Goal: Information Seeking & Learning: Learn about a topic

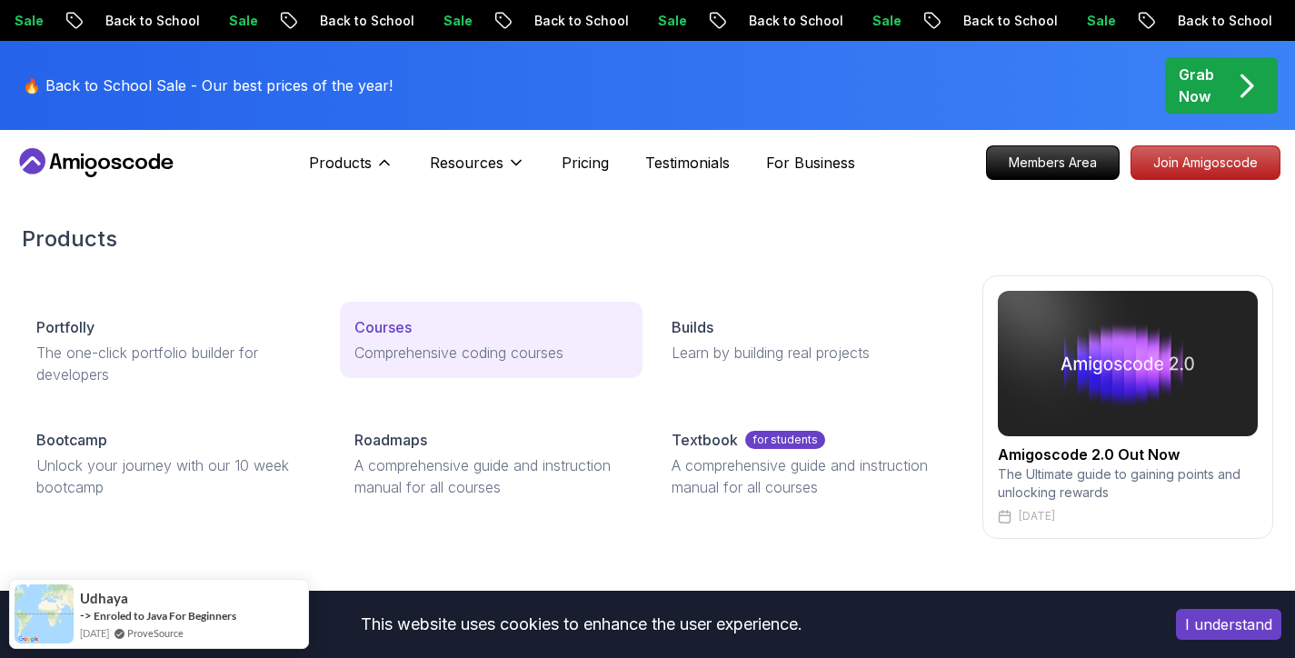
click at [408, 343] on p "Comprehensive coding courses" at bounding box center [491, 353] width 274 height 22
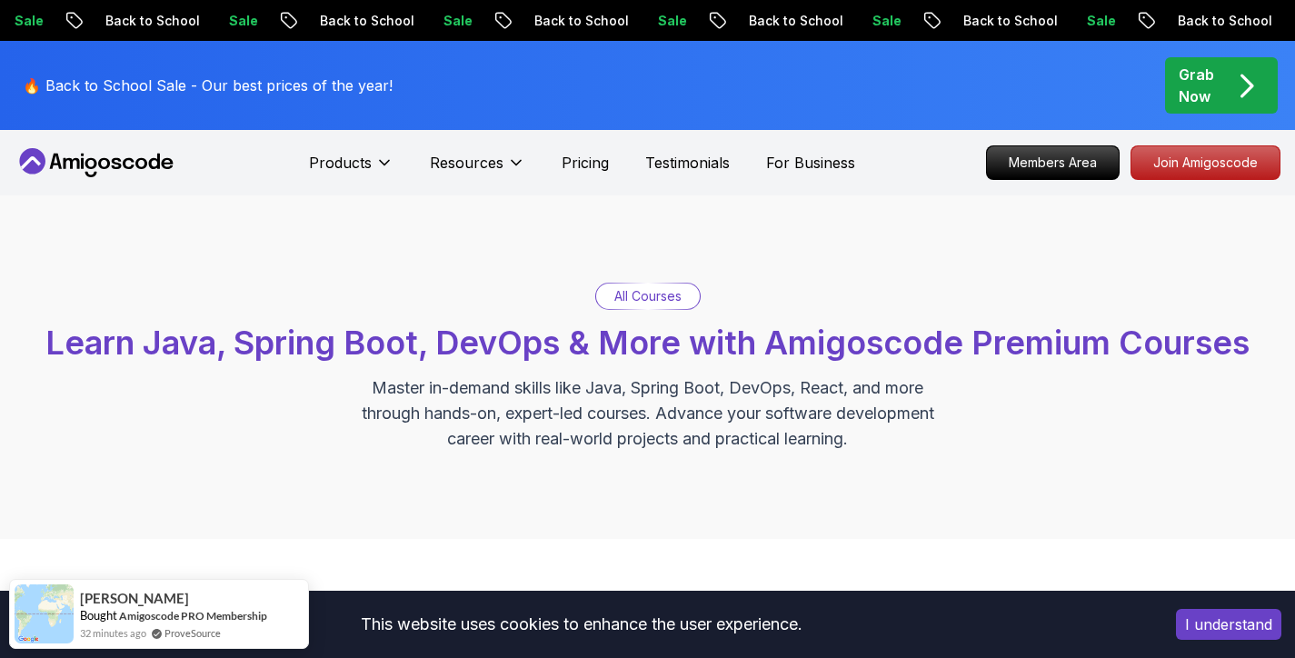
click at [611, 291] on div "All Courses" at bounding box center [648, 296] width 104 height 25
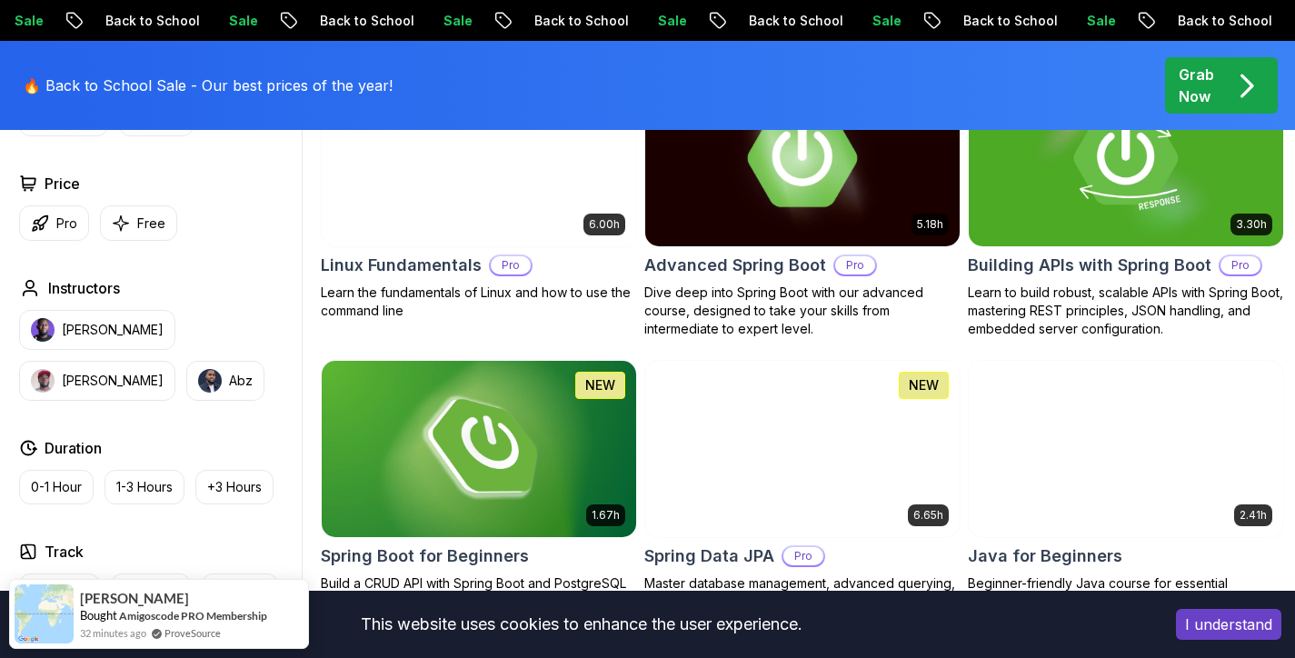
scroll to position [637, 0]
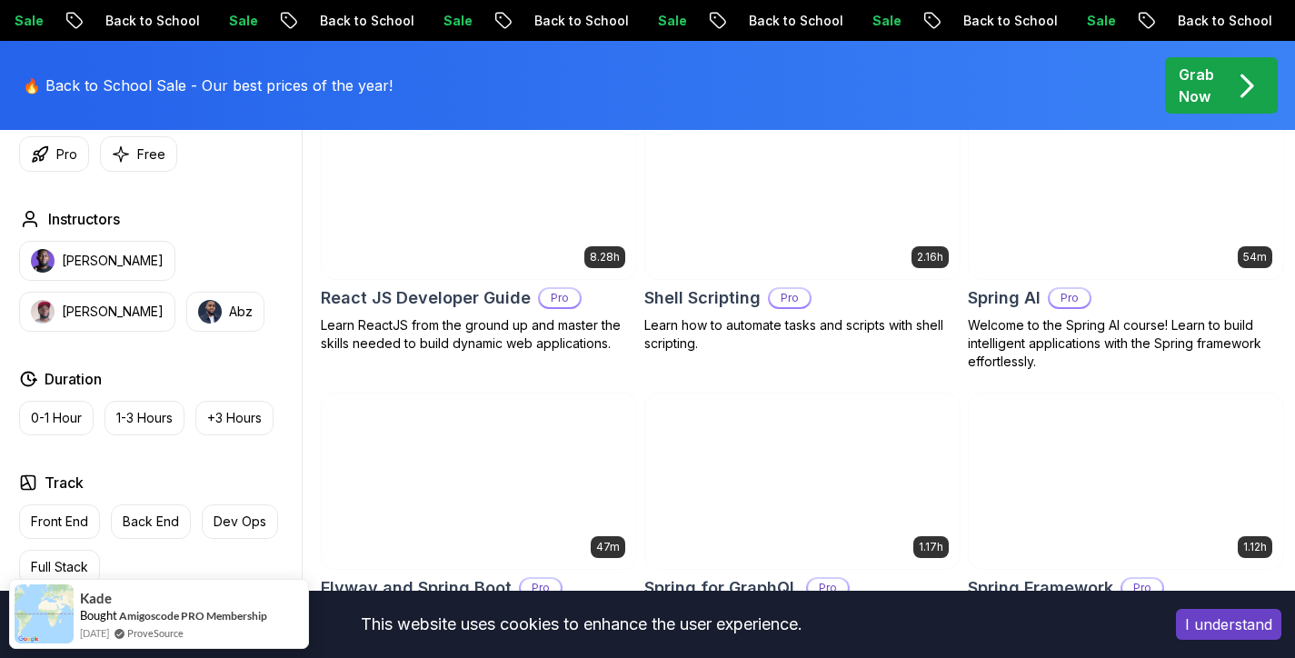
scroll to position [4371, 0]
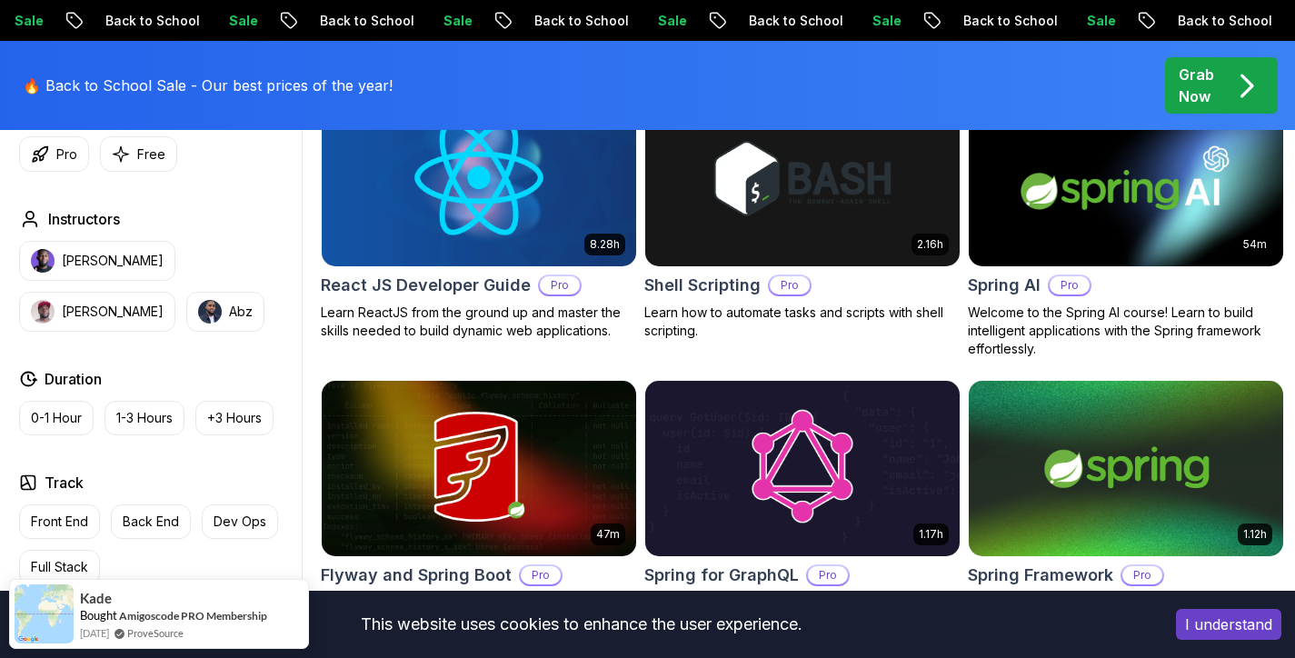
click at [1069, 276] on p "Pro" at bounding box center [1070, 285] width 40 height 18
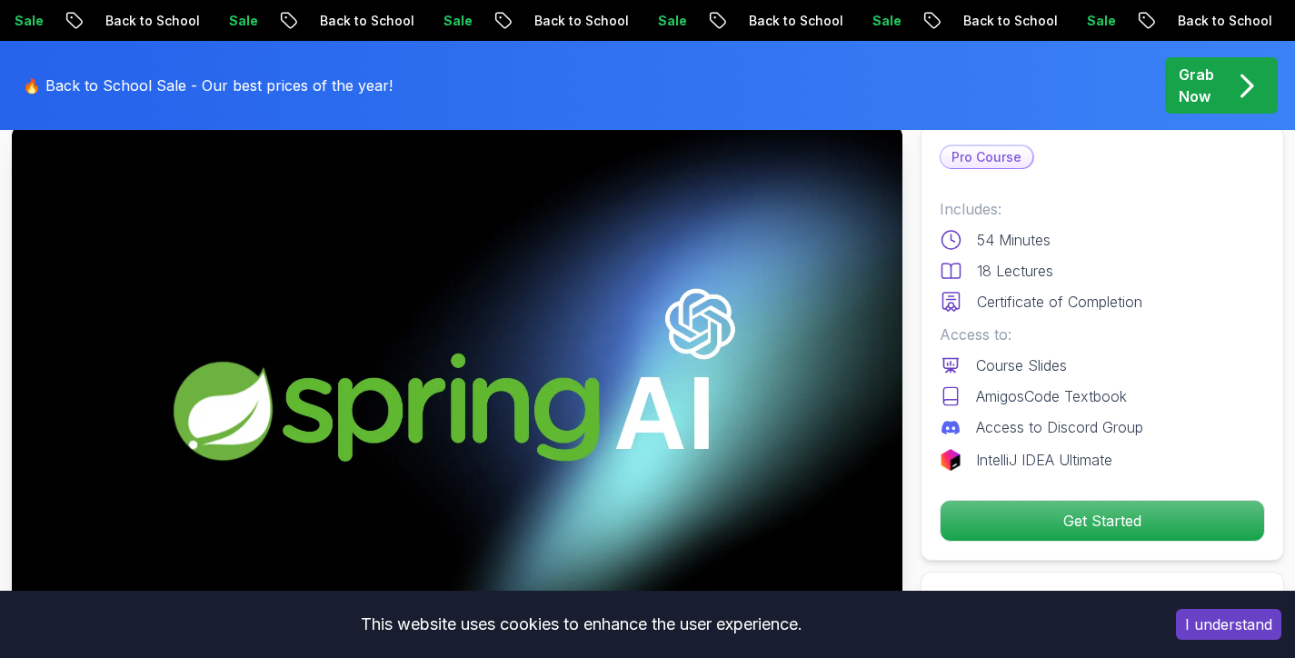
scroll to position [114, 0]
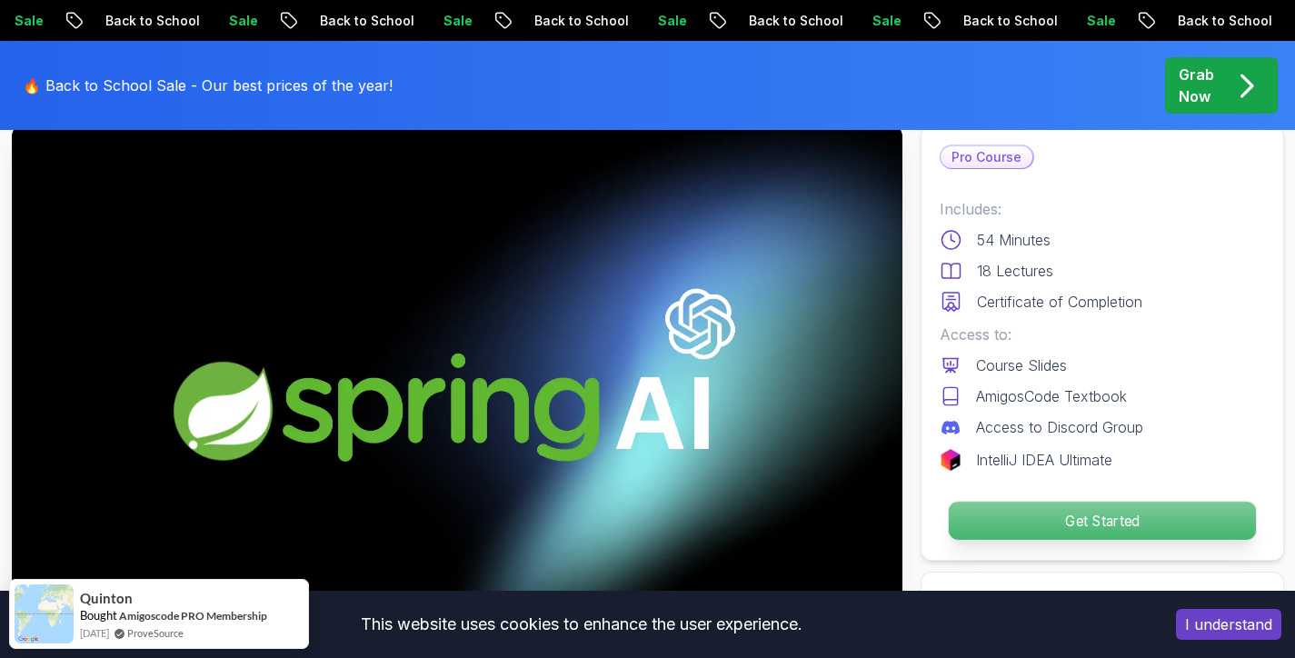
click at [1100, 509] on p "Get Started" at bounding box center [1101, 521] width 307 height 38
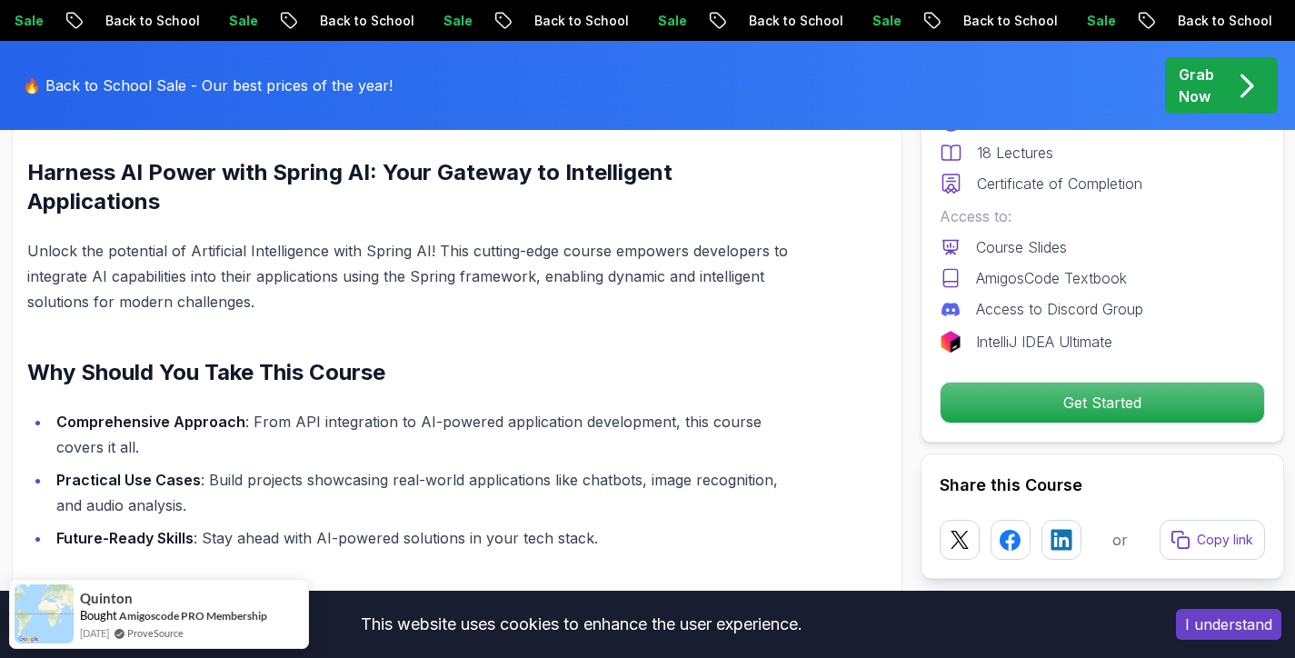
scroll to position [1168, 0]
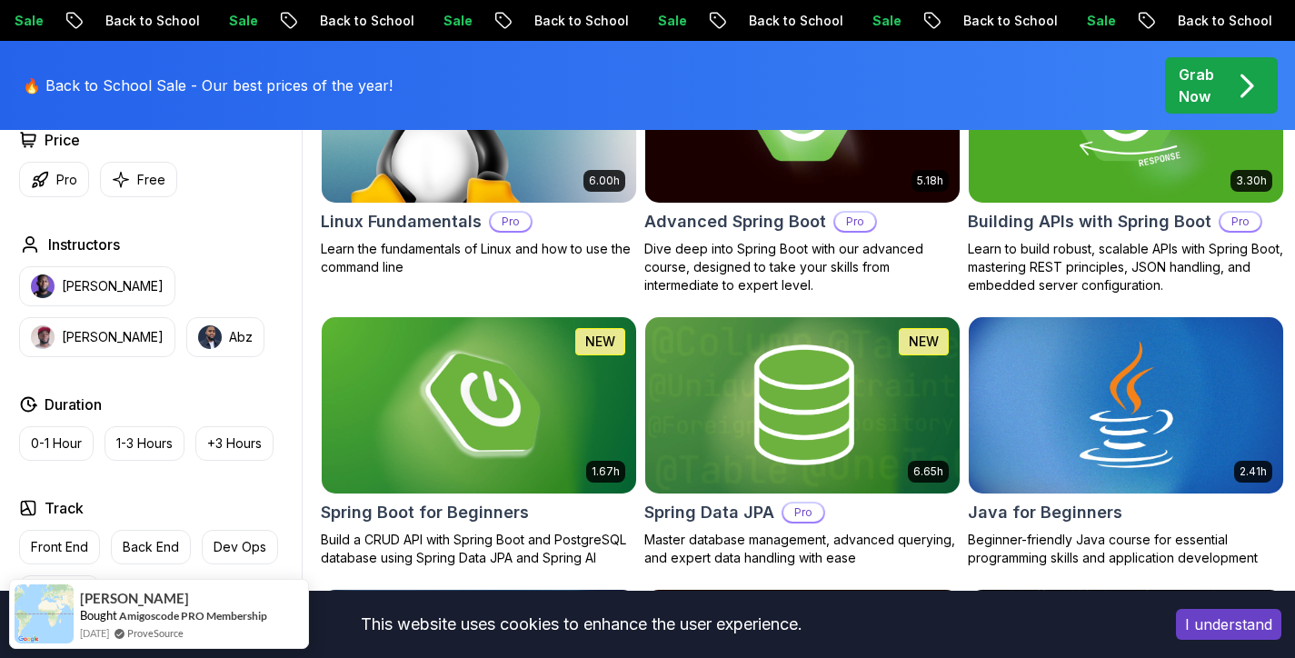
scroll to position [675, 0]
click at [469, 380] on img at bounding box center [479, 405] width 330 height 184
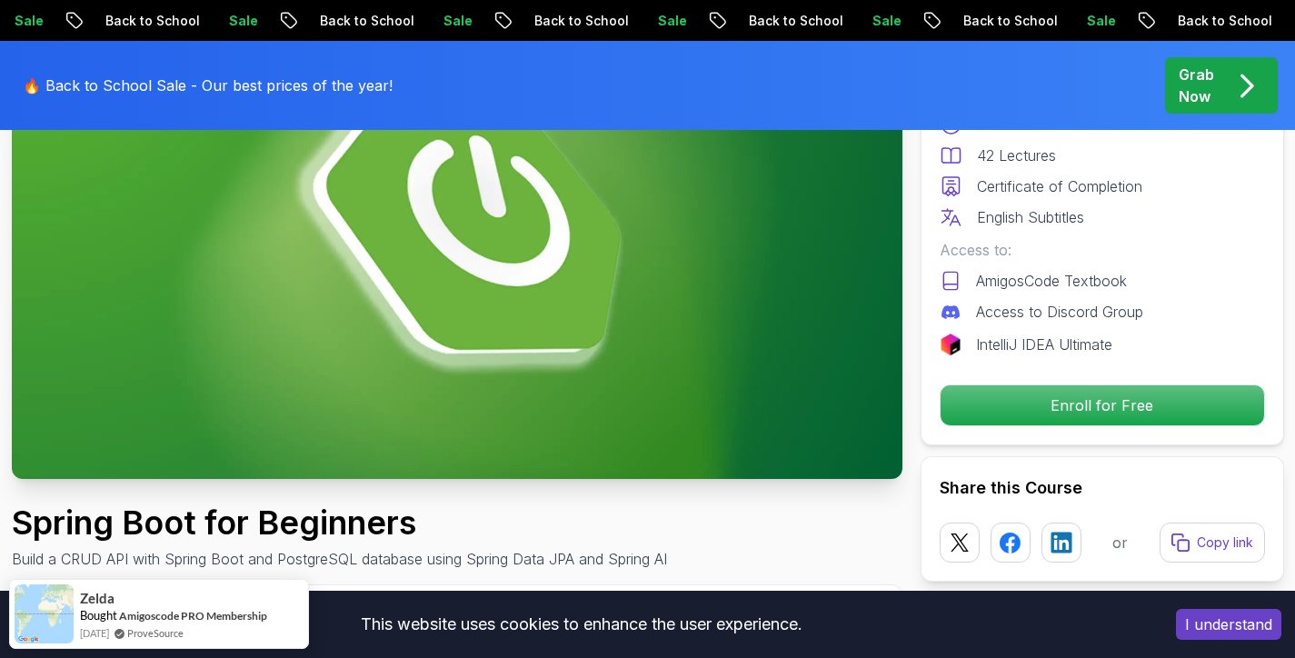
scroll to position [264, 0]
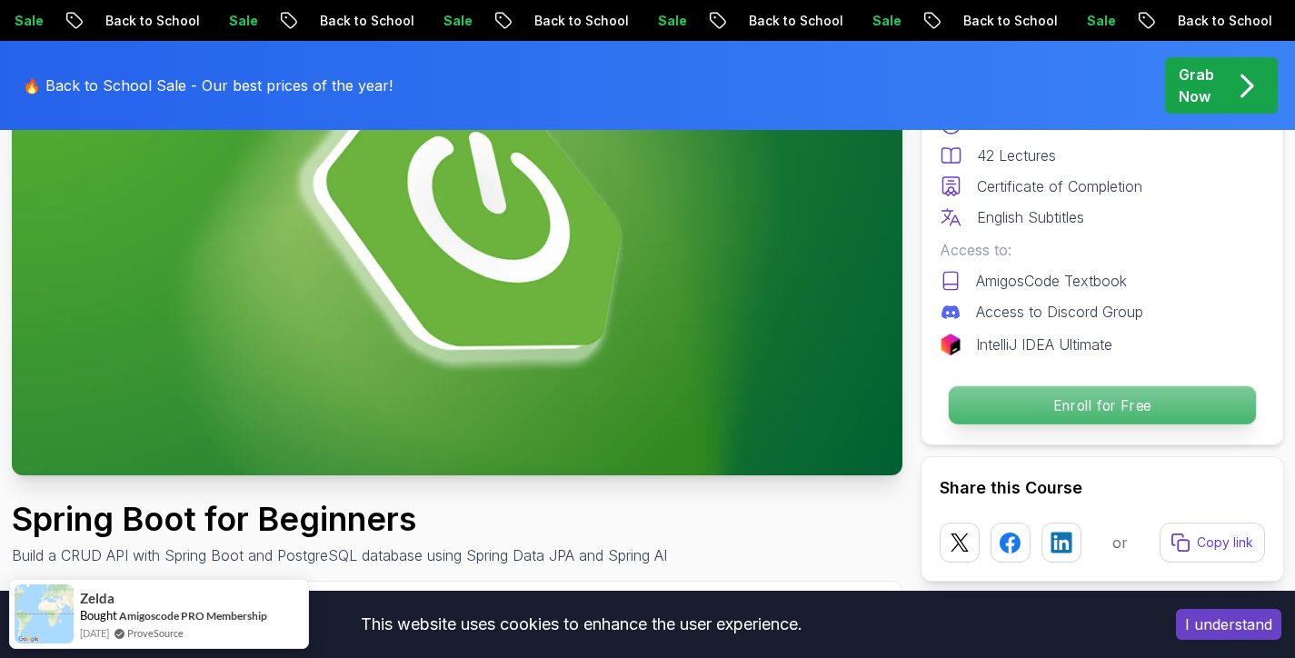
click at [1078, 398] on p "Enroll for Free" at bounding box center [1101, 405] width 307 height 38
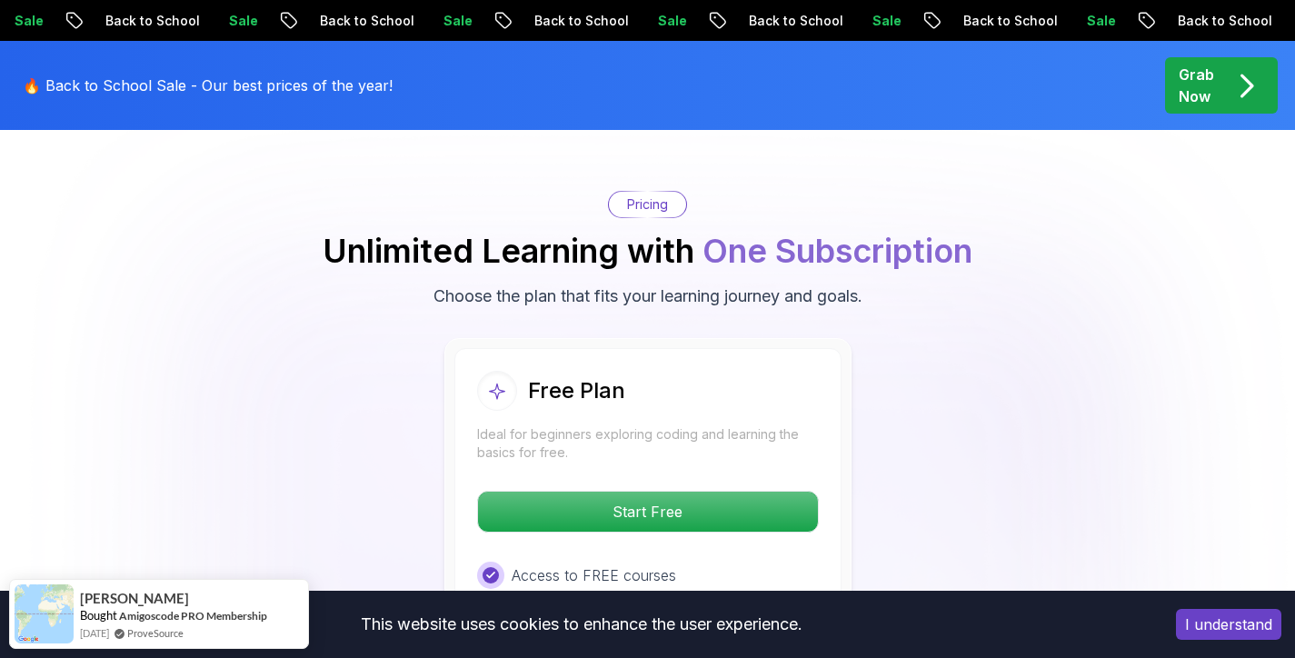
scroll to position [3555, 0]
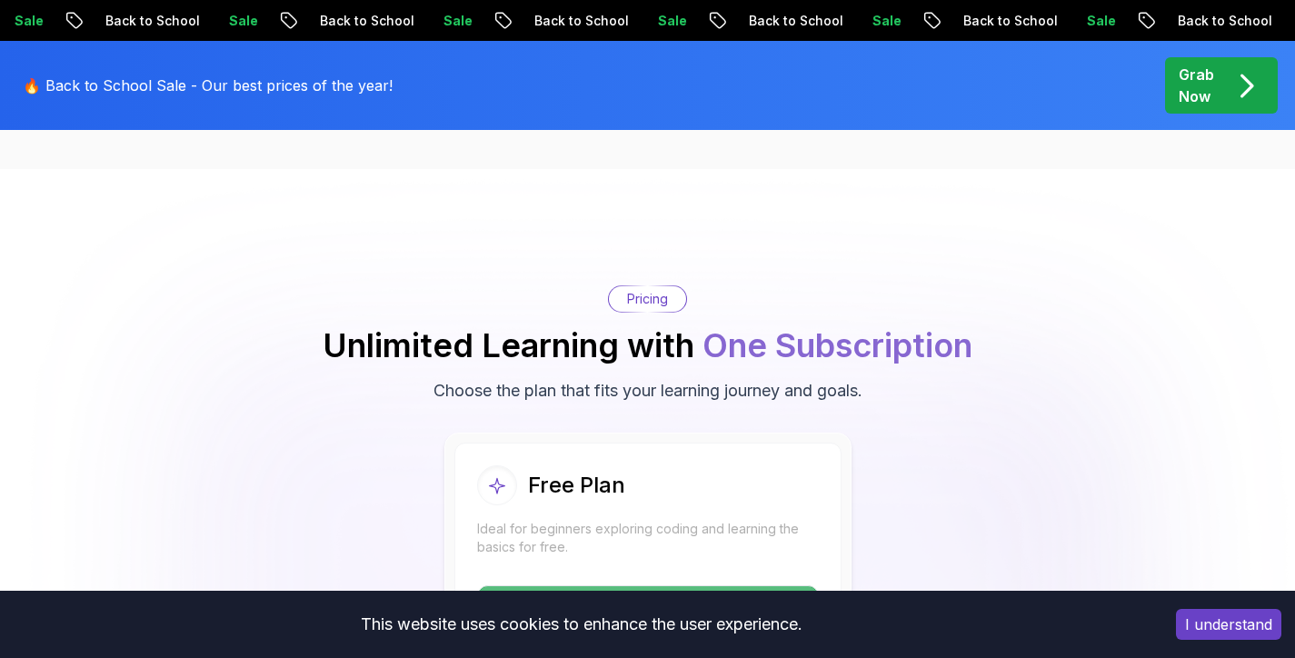
click at [1200, 98] on p "Grab Now" at bounding box center [1196, 86] width 35 height 44
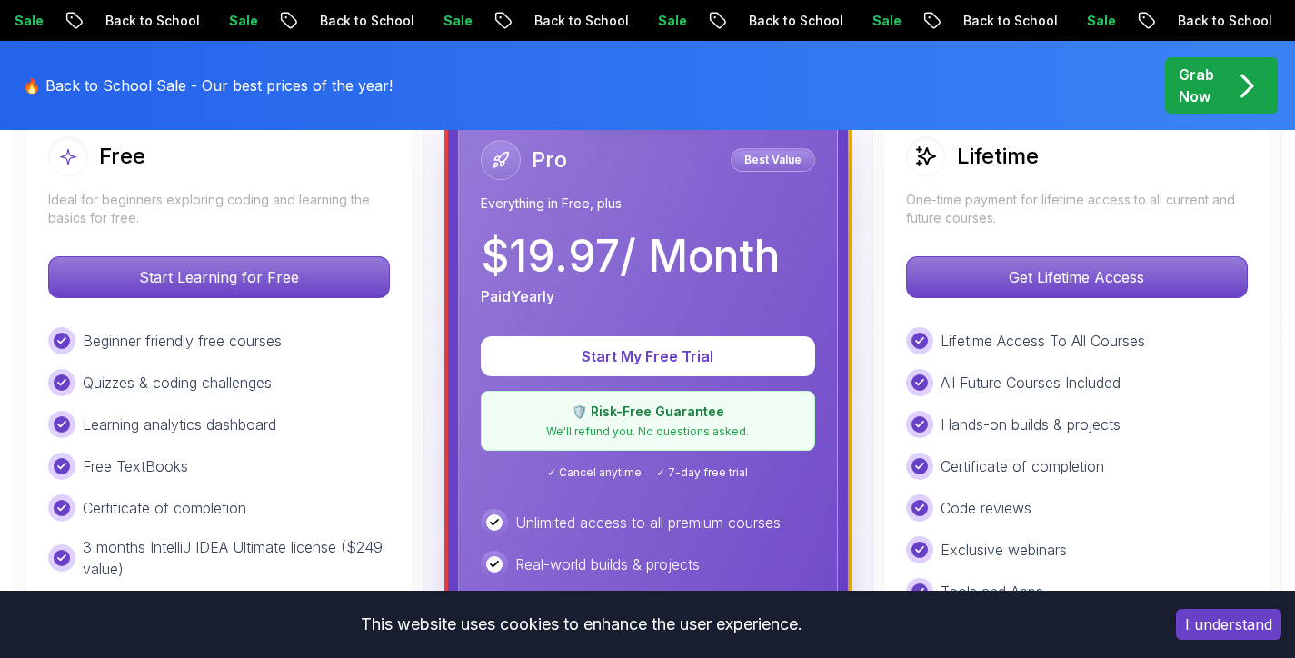
scroll to position [561, 0]
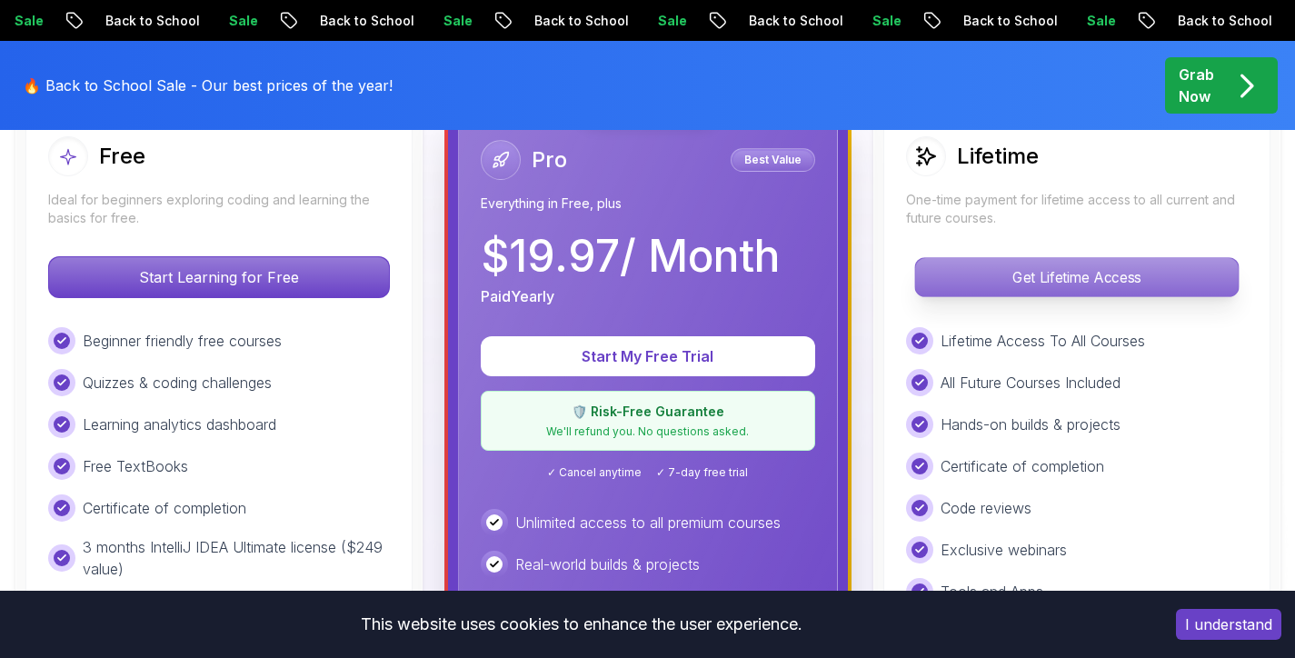
click at [990, 268] on p "Get Lifetime Access" at bounding box center [1076, 277] width 323 height 38
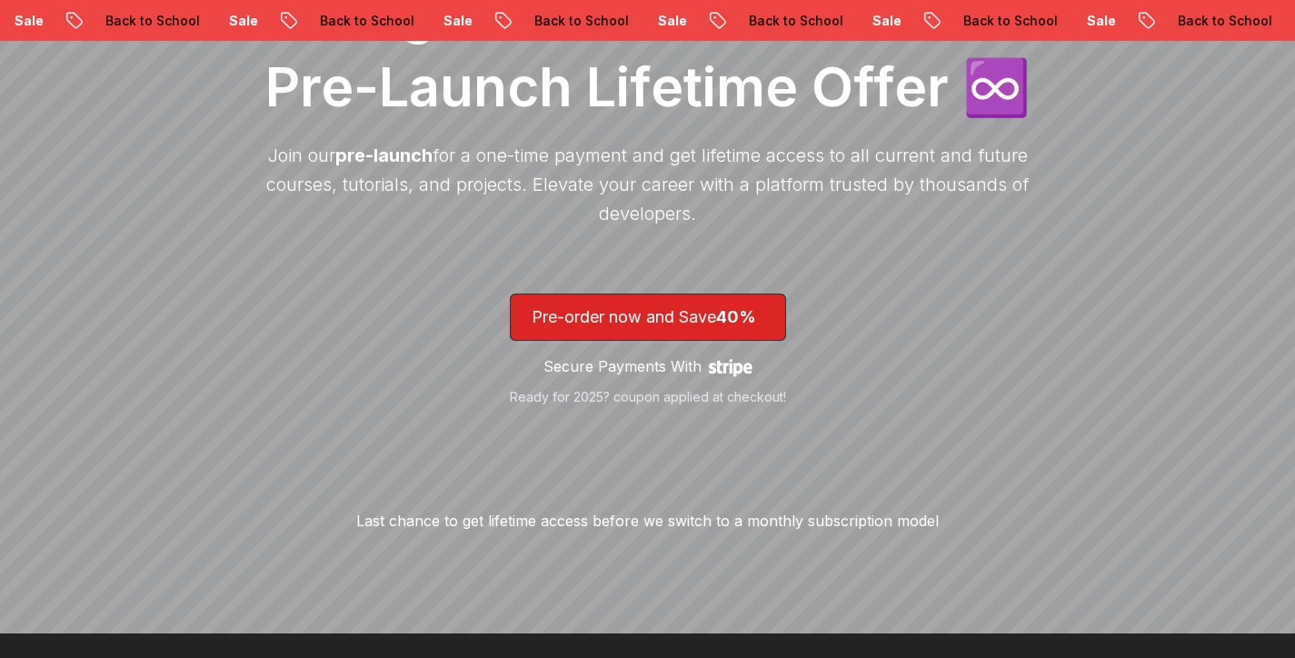
scroll to position [411, 0]
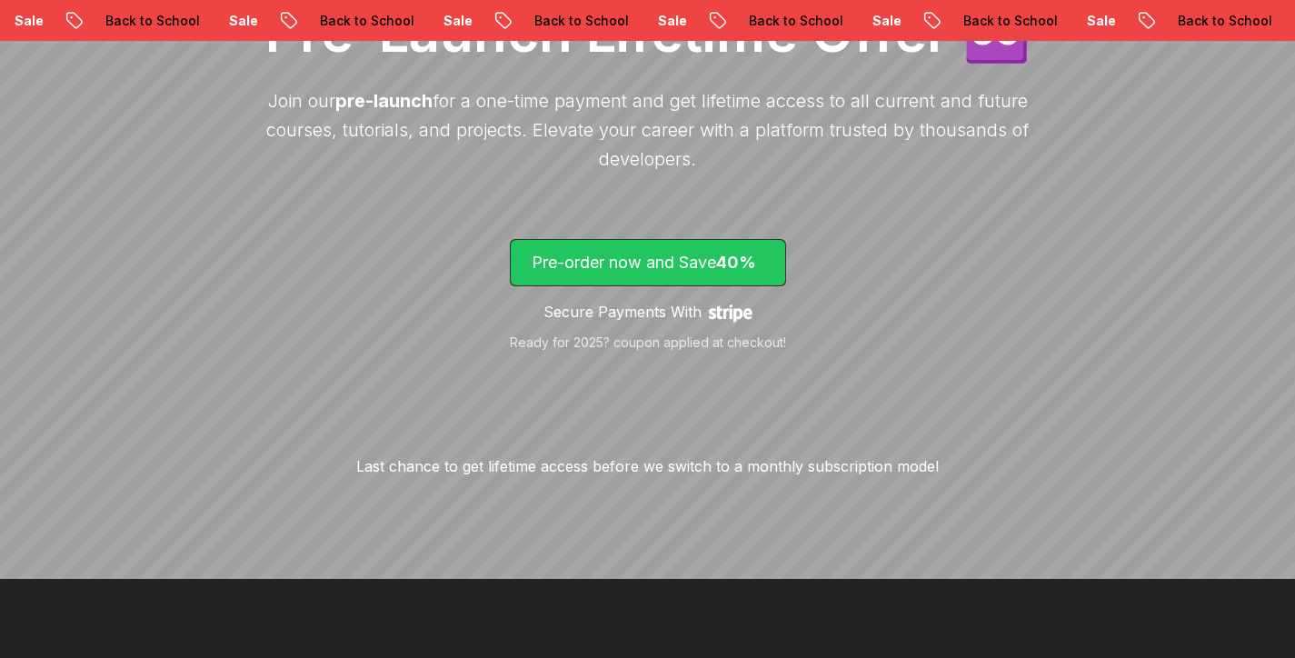
click at [671, 270] on p "Pre-order now and Save 40%" at bounding box center [648, 262] width 233 height 25
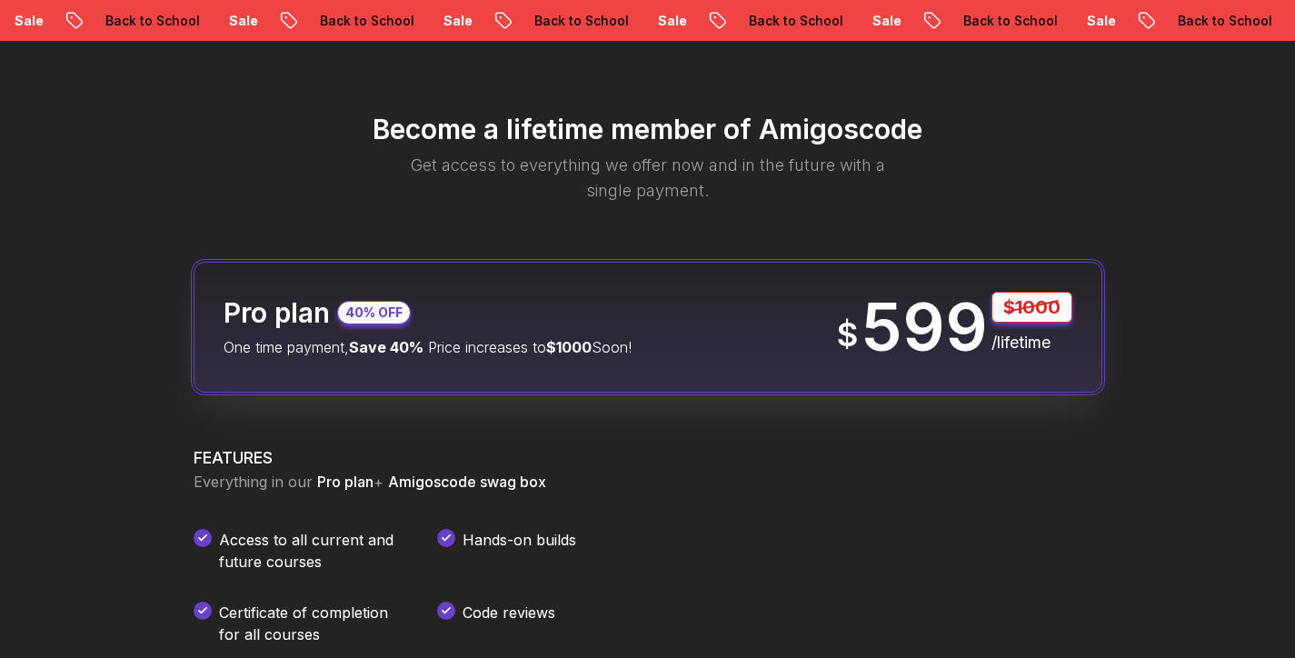
scroll to position [2153, 0]
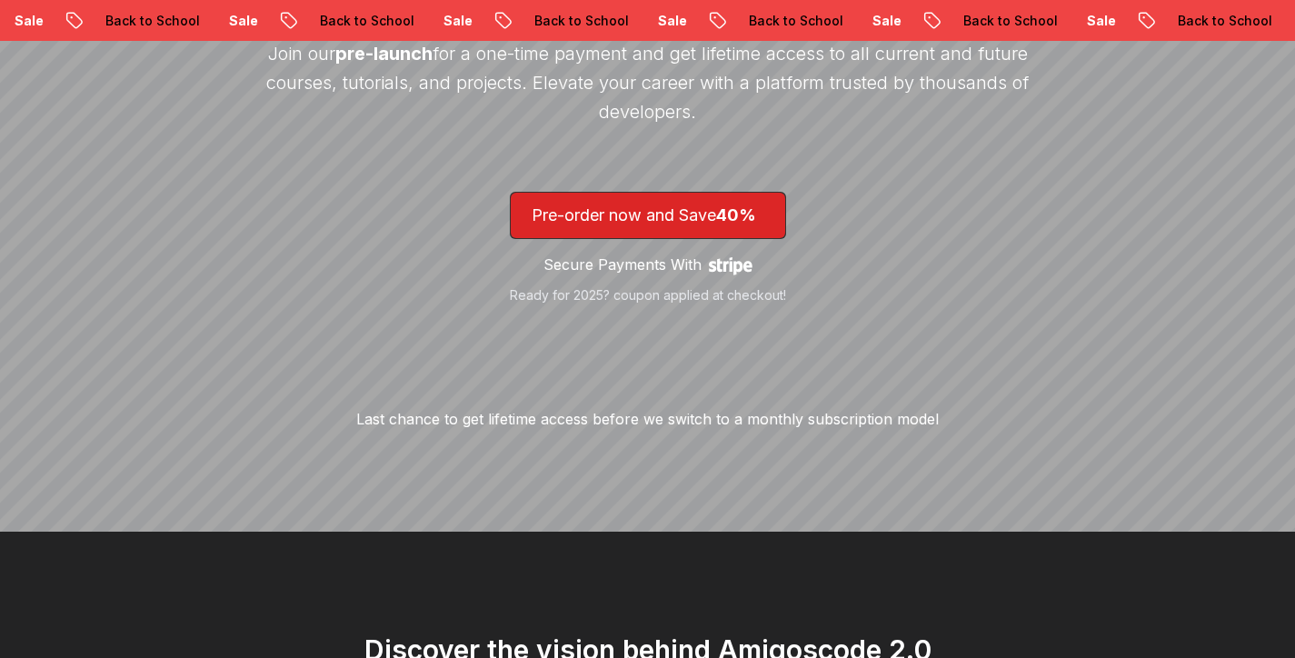
scroll to position [422, 0]
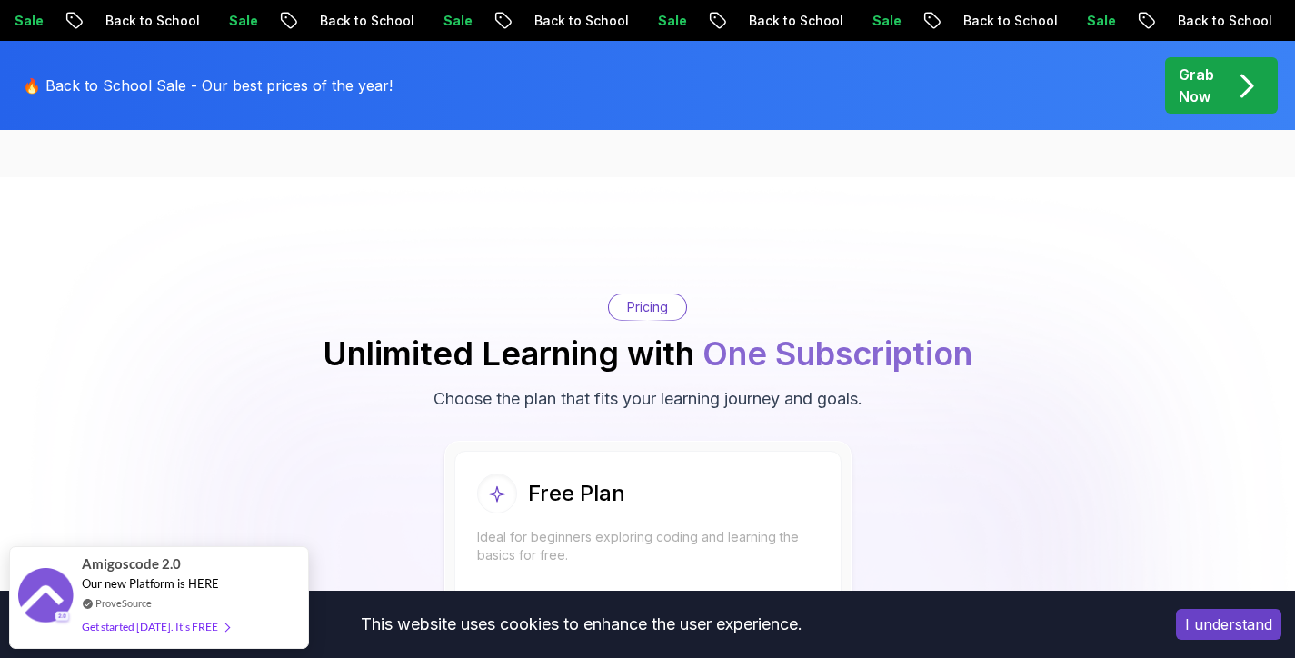
scroll to position [3555, 0]
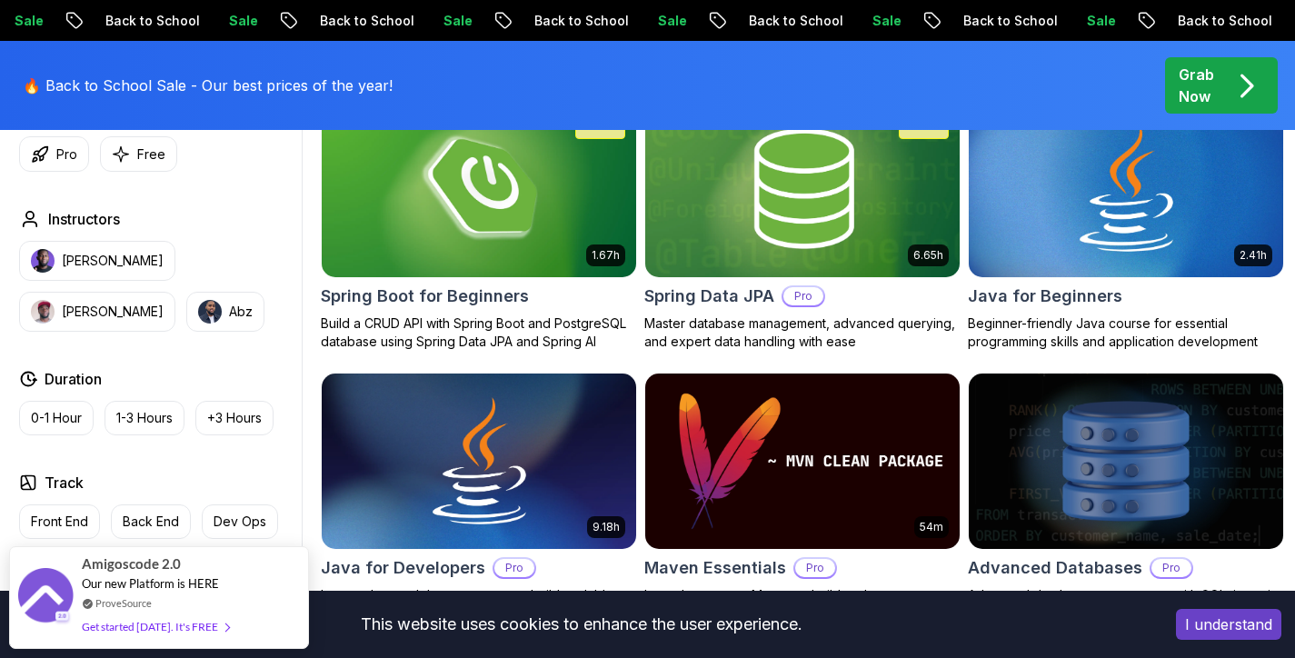
scroll to position [912, 0]
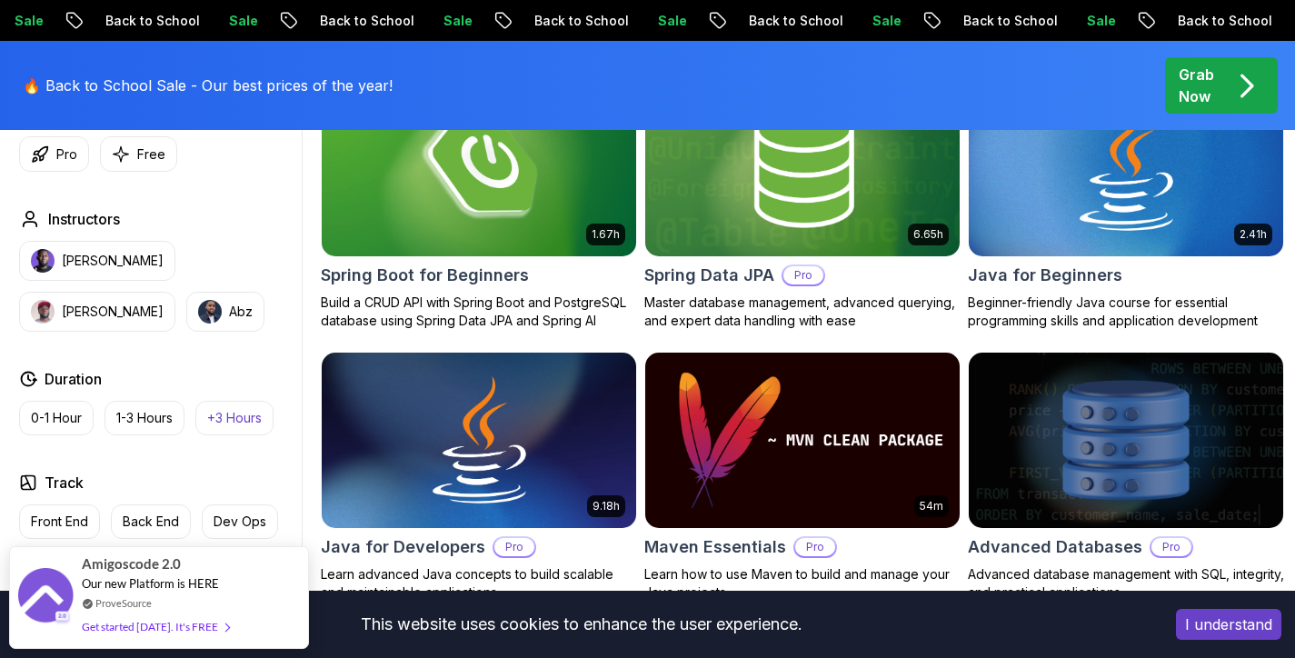
click at [248, 408] on button "+3 Hours" at bounding box center [234, 418] width 78 height 35
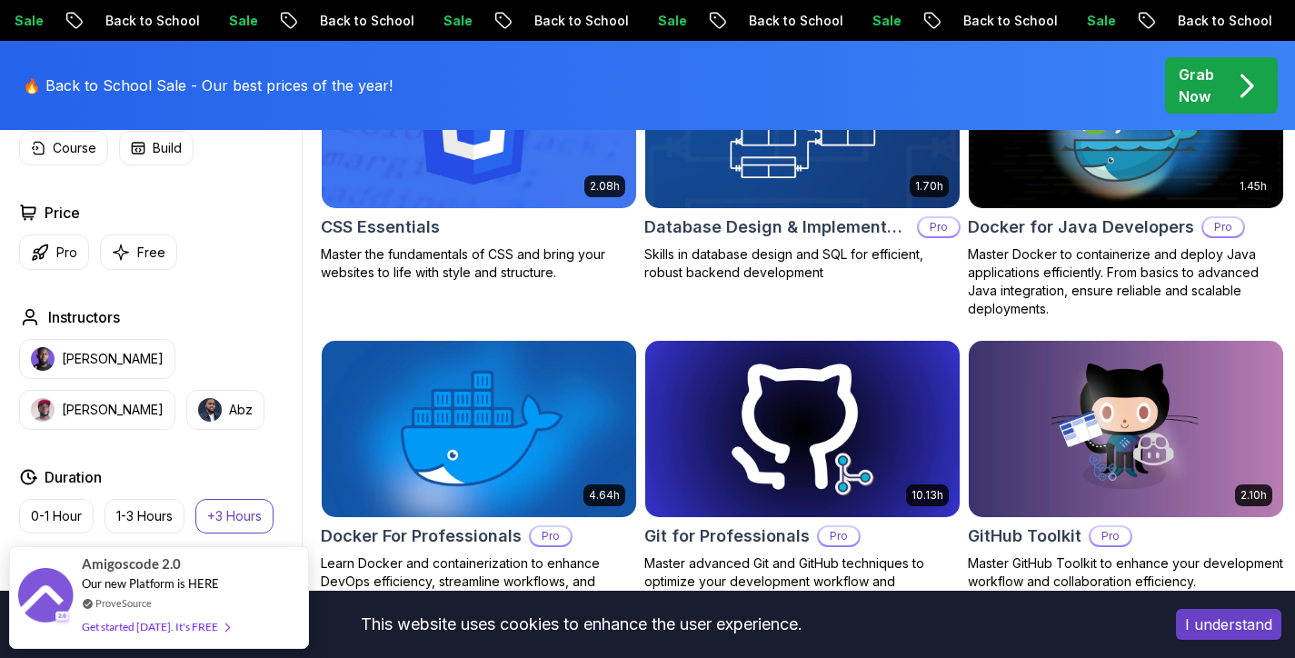
scroll to position [1550, 0]
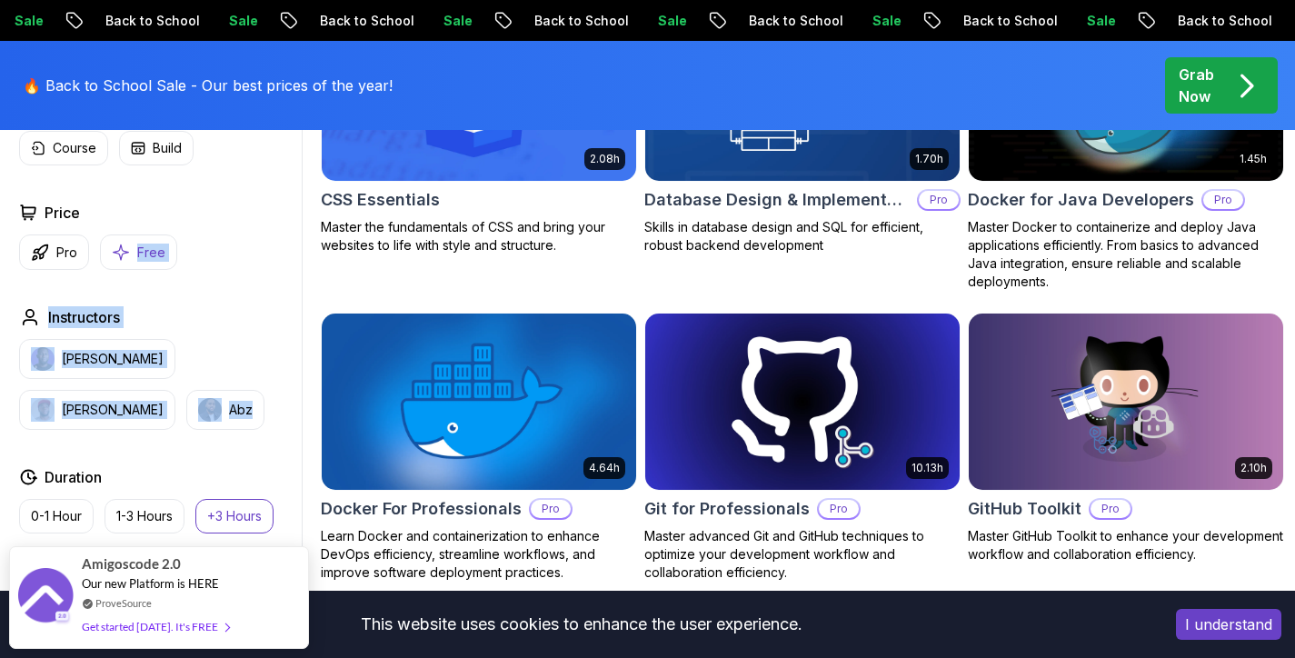
drag, startPoint x: 131, startPoint y: 429, endPoint x: 120, endPoint y: 244, distance: 185.7
click at [120, 244] on div "Applied Filters Clear All long Type Course Build Price Pro Free Instructors Nel…" at bounding box center [157, 393] width 290 height 786
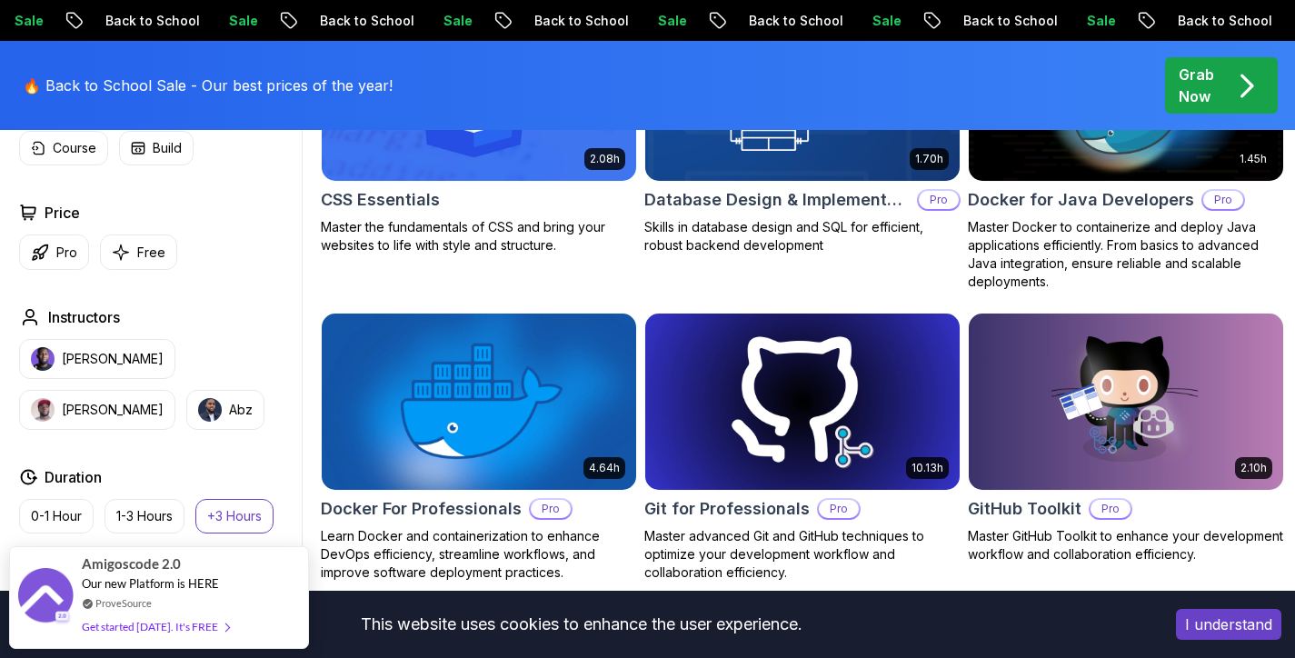
click at [214, 326] on div "Instructors" at bounding box center [156, 317] width 275 height 22
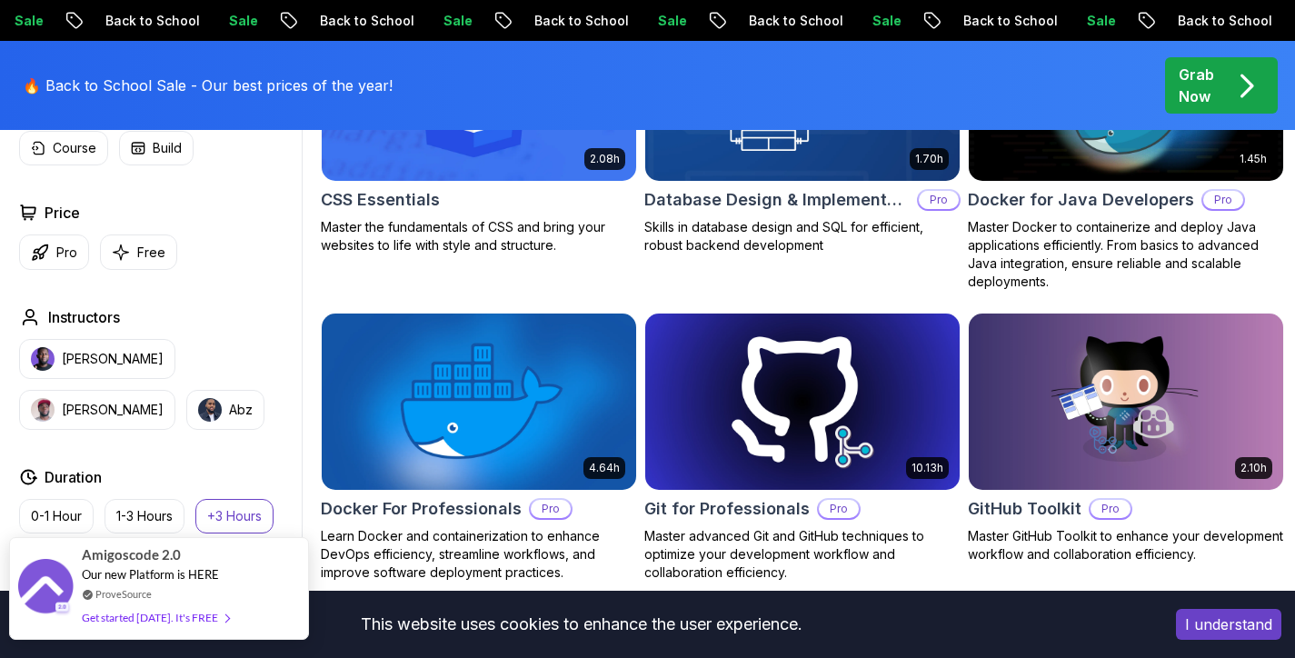
click at [296, 570] on div "Amigoscode 2.0 Our new Platform is HERE ProveSource Get started today. It's FREE" at bounding box center [159, 588] width 300 height 103
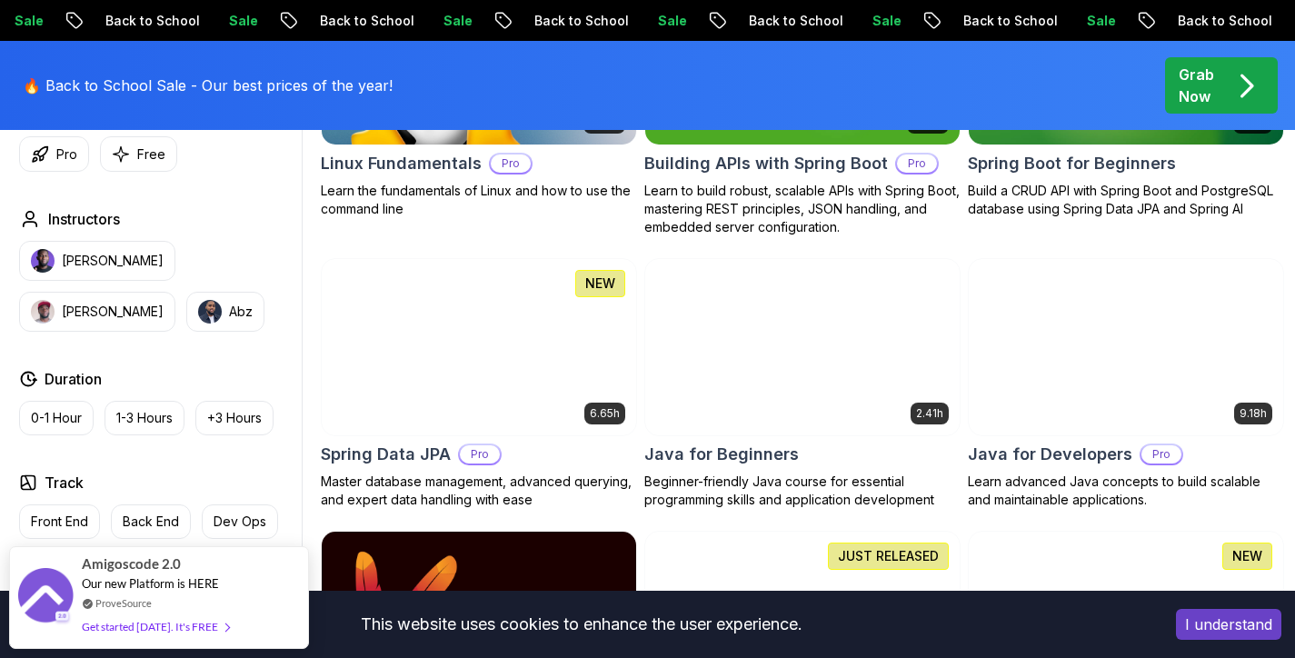
scroll to position [738, 0]
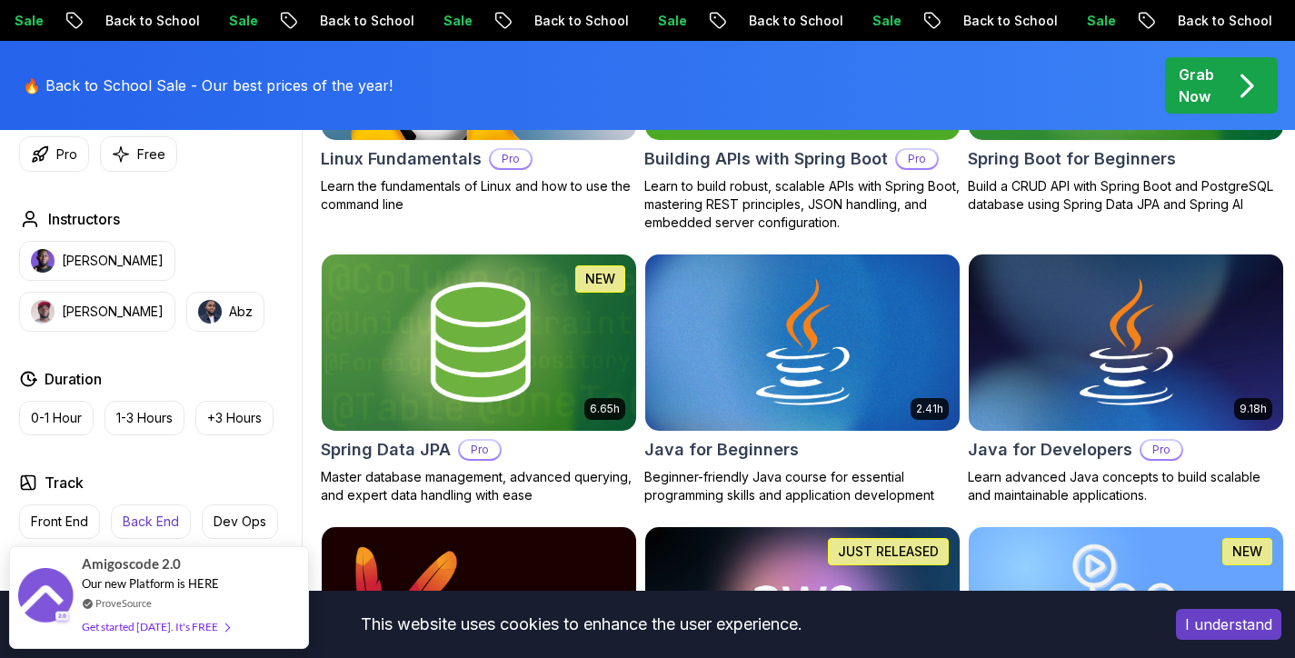
click at [165, 513] on p "Back End" at bounding box center [151, 522] width 56 height 18
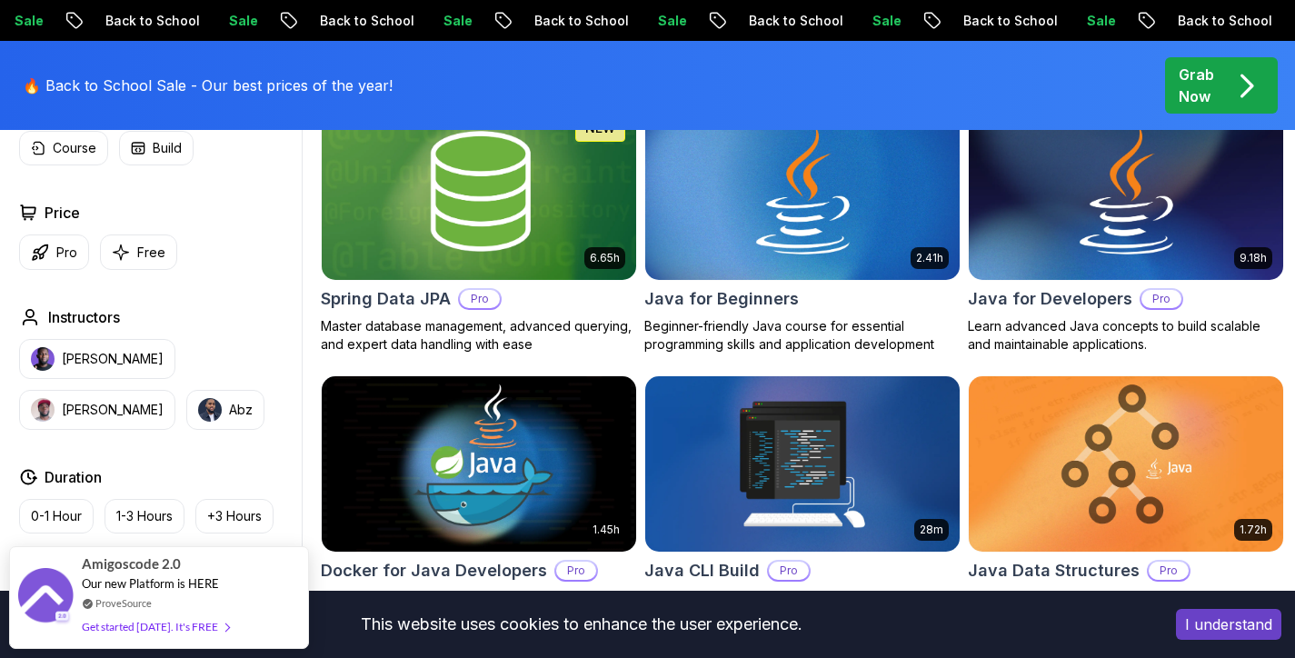
scroll to position [889, 0]
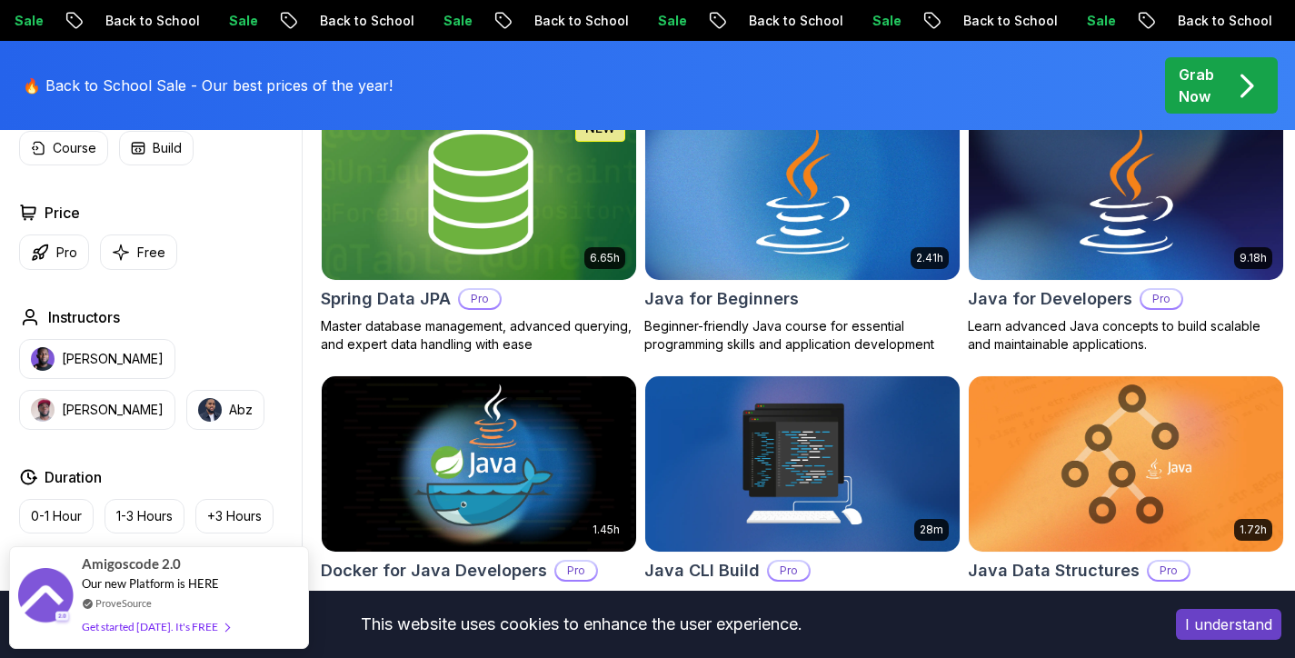
click at [460, 245] on img at bounding box center [479, 191] width 330 height 184
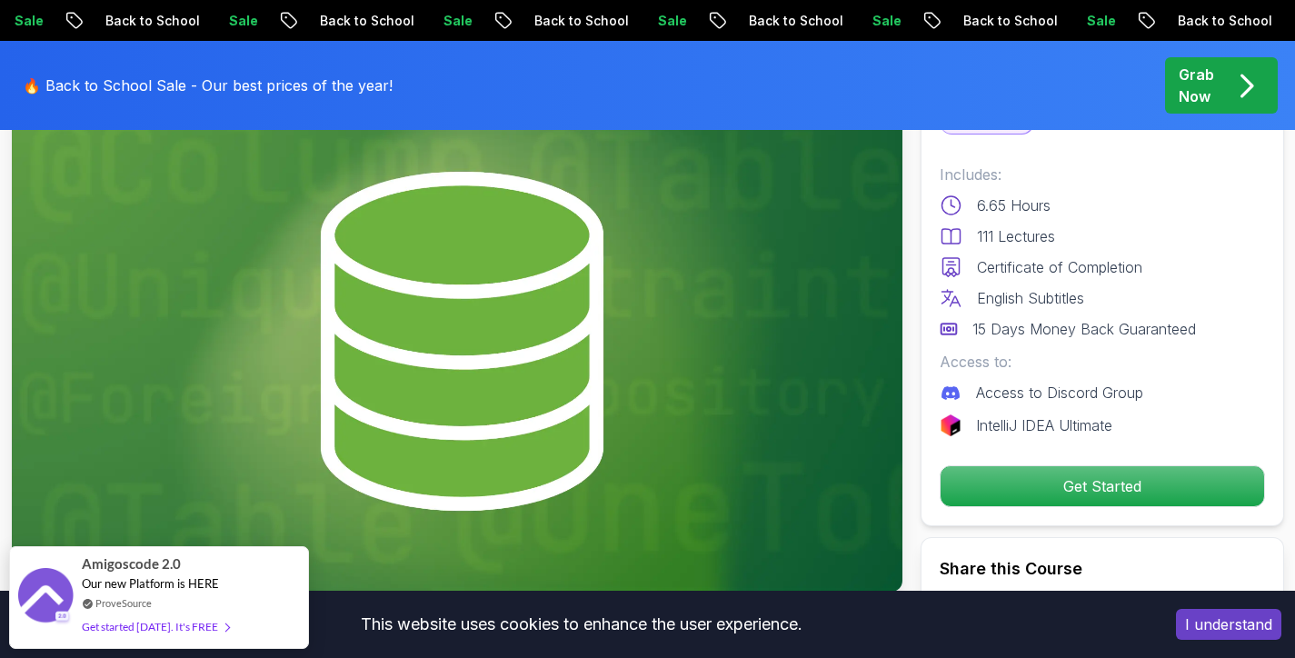
scroll to position [303, 0]
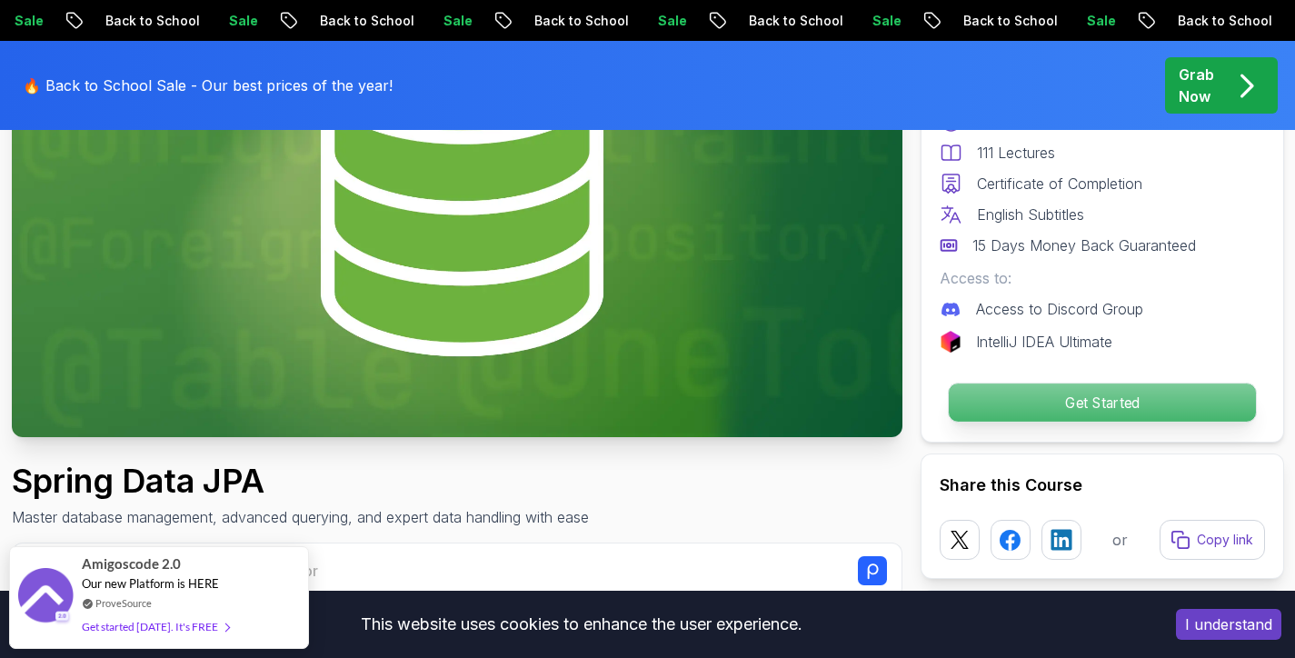
click at [1057, 393] on p "Get Started" at bounding box center [1101, 402] width 307 height 38
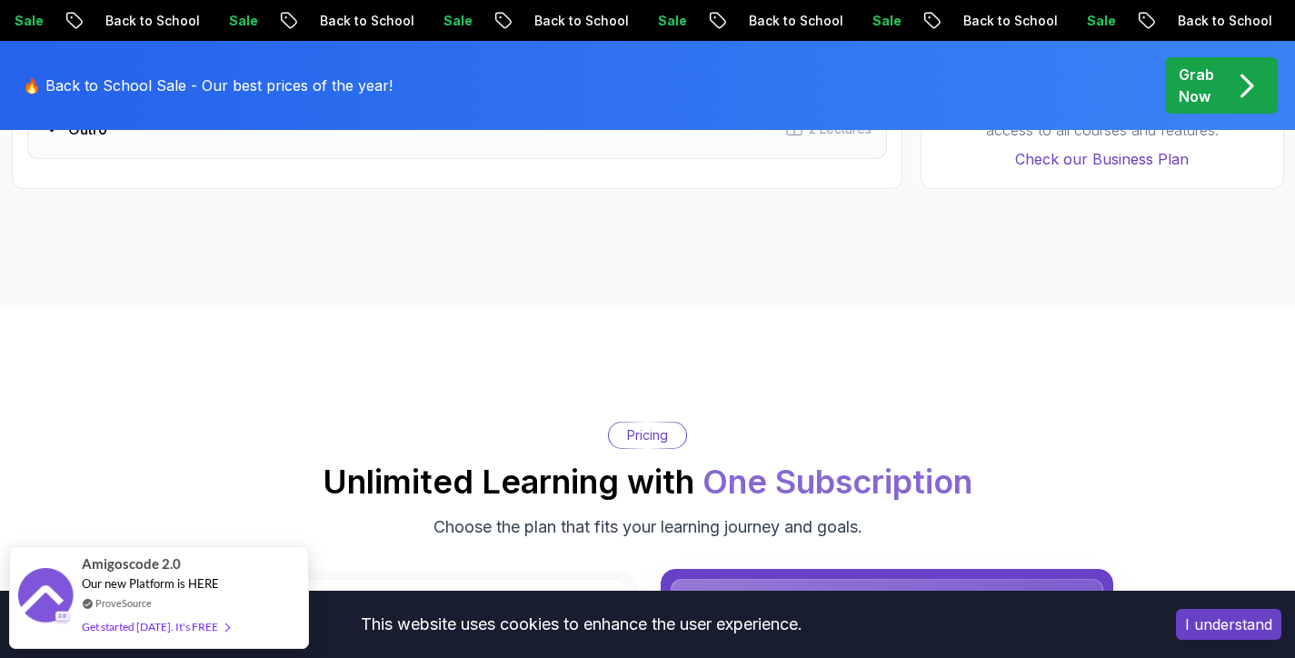
scroll to position [4434, 0]
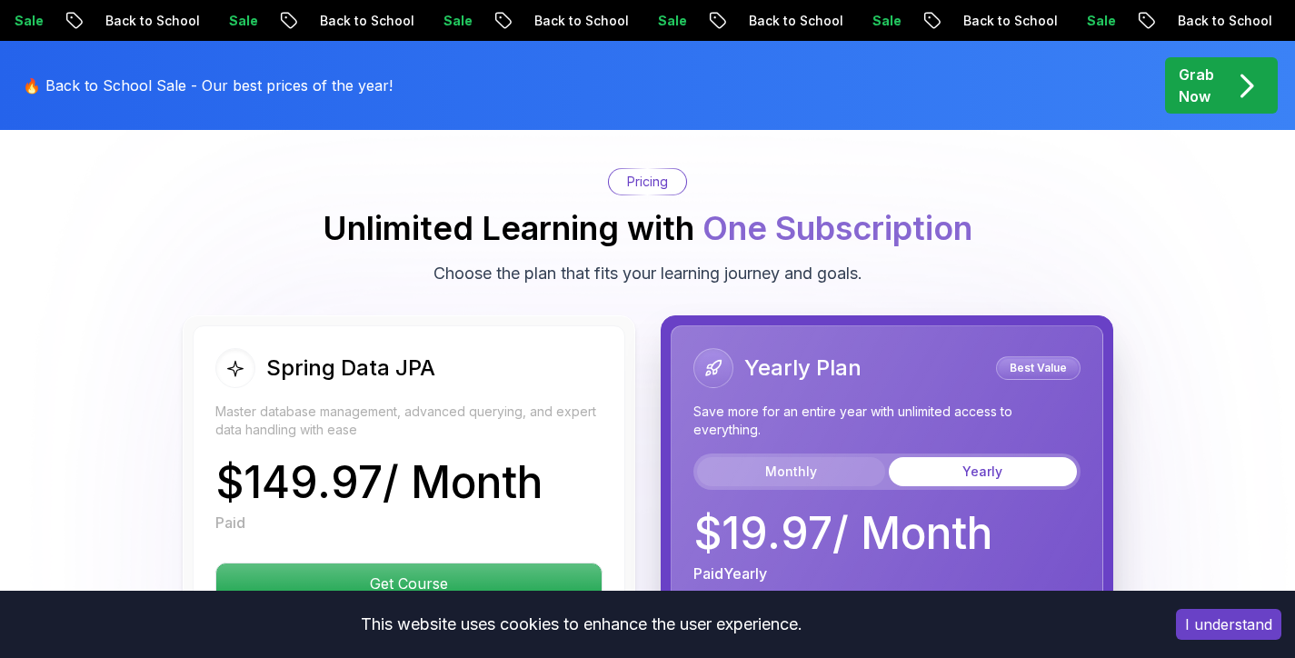
click at [772, 457] on button "Monthly" at bounding box center [791, 471] width 188 height 29
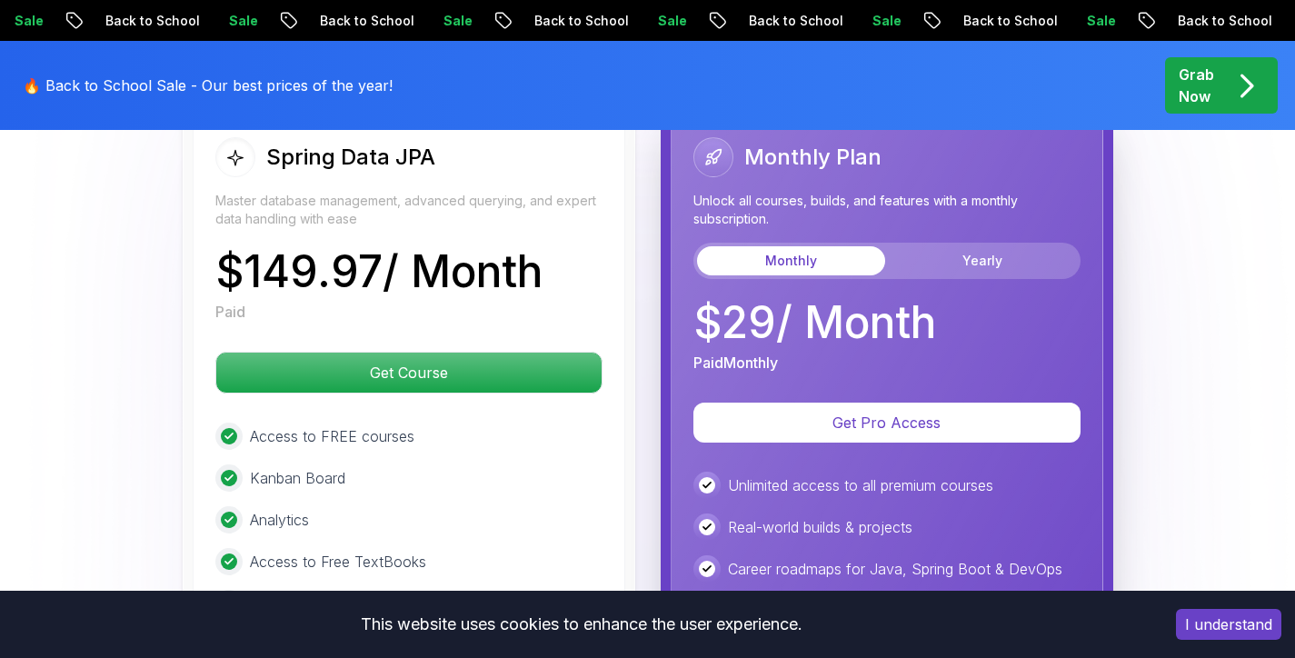
scroll to position [4375, 0]
